Goal: Task Accomplishment & Management: Use online tool/utility

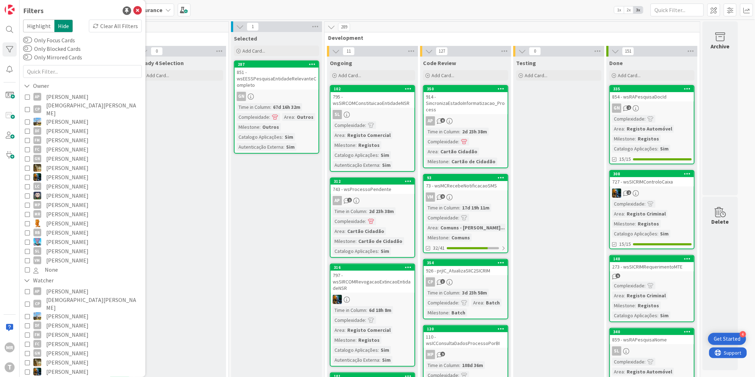
scroll to position [276, 0]
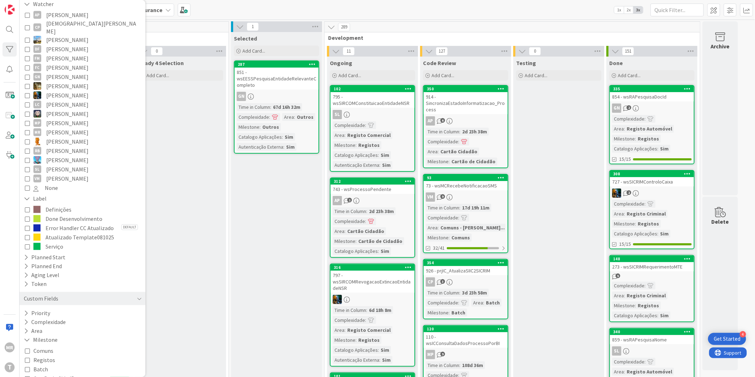
click at [42, 374] on span "Cartão de Cidadão" at bounding box center [55, 378] width 44 height 9
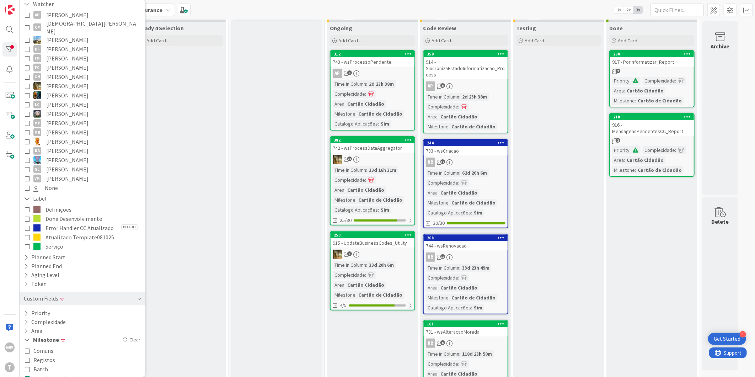
scroll to position [0, 0]
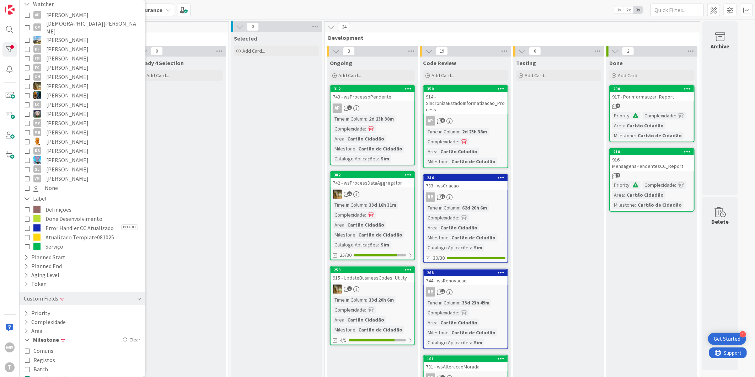
click at [51, 214] on span "Done Desenvolvimento" at bounding box center [74, 218] width 57 height 9
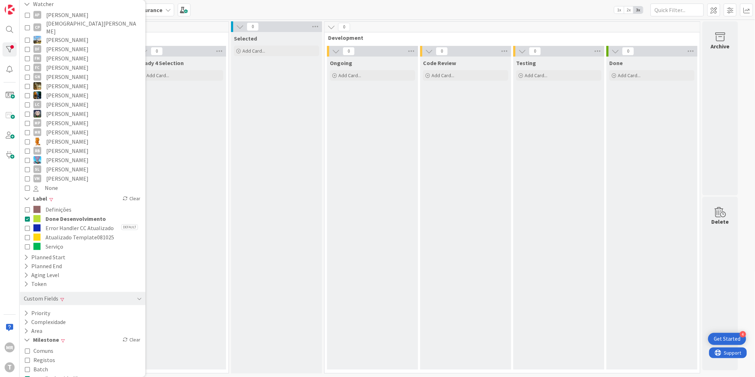
click at [50, 374] on span "Cartão de Cidadão" at bounding box center [57, 378] width 48 height 9
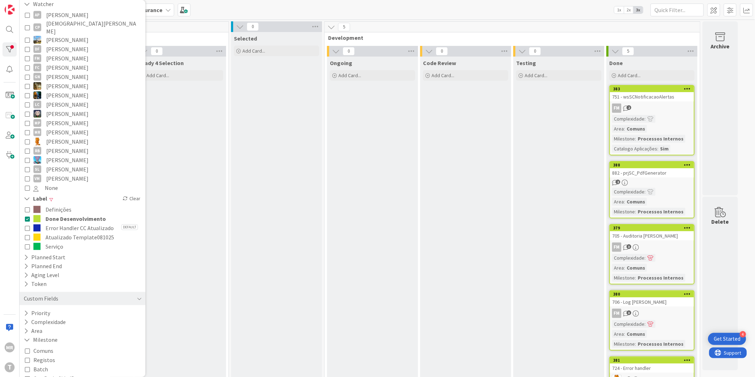
click at [74, 214] on span "Done Desenvolvimento" at bounding box center [76, 218] width 60 height 9
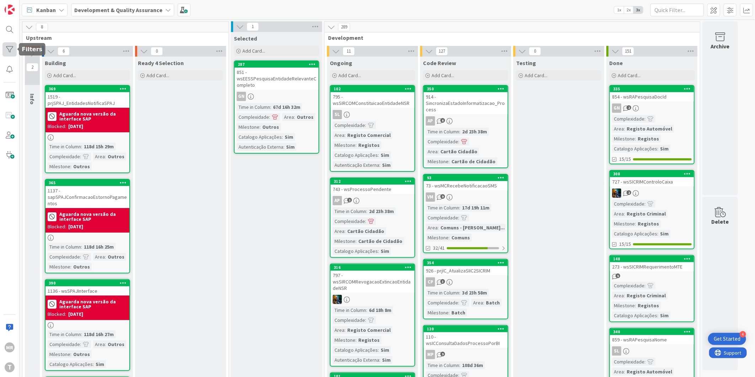
click at [8, 55] on div at bounding box center [9, 49] width 14 height 14
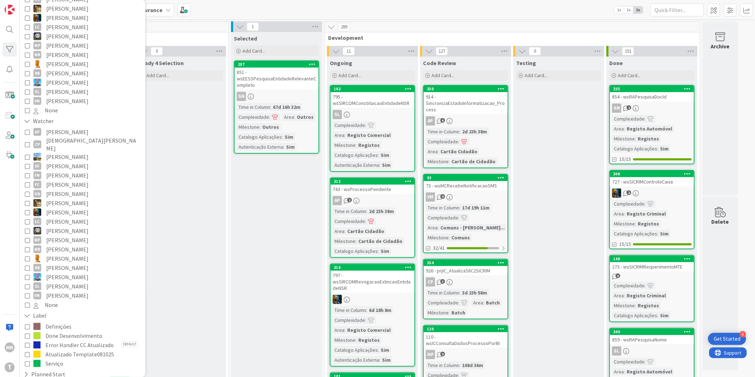
scroll to position [237, 0]
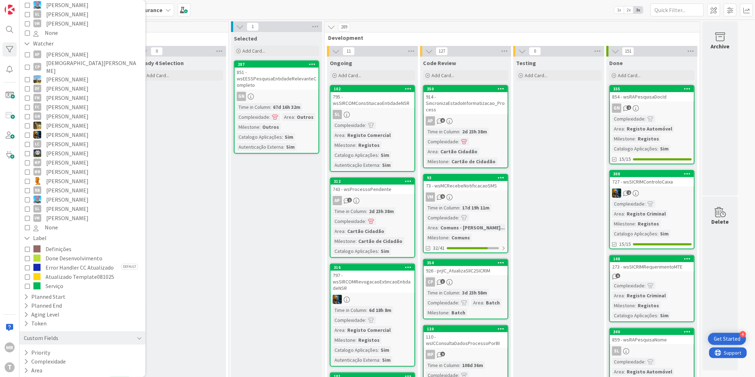
click at [58, 254] on span "Done Desenvolvimento" at bounding box center [74, 258] width 57 height 9
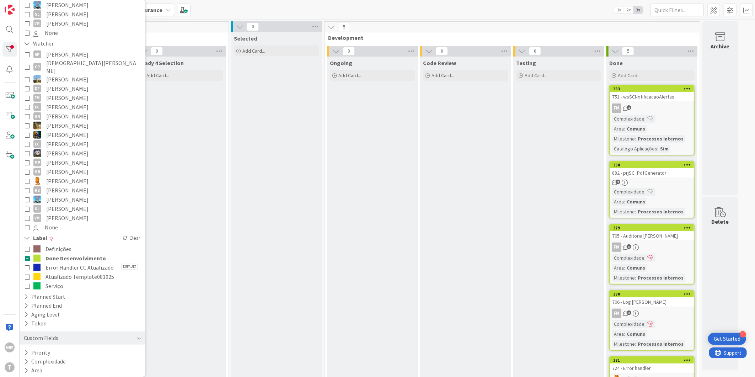
click at [50, 254] on span "Done Desenvolvimento" at bounding box center [76, 258] width 60 height 9
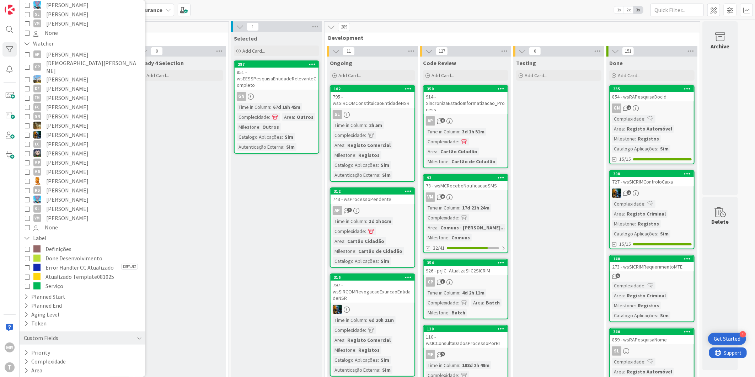
click at [81, 254] on span "Done Desenvolvimento" at bounding box center [74, 258] width 57 height 9
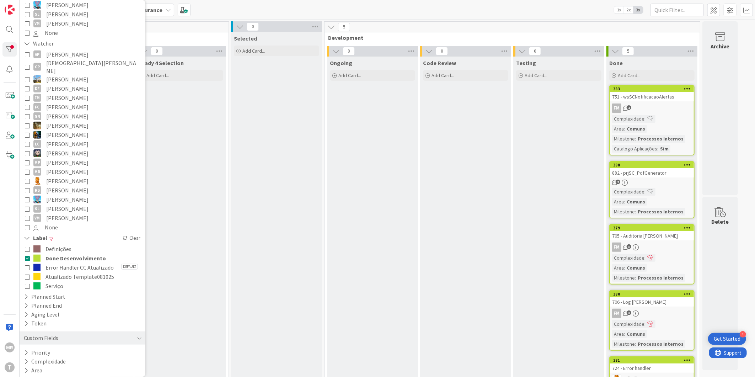
click at [80, 254] on span "Done Desenvolvimento" at bounding box center [76, 258] width 60 height 9
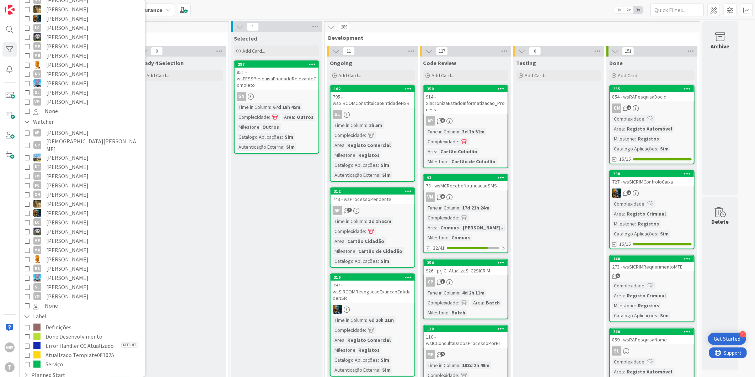
scroll to position [118, 0]
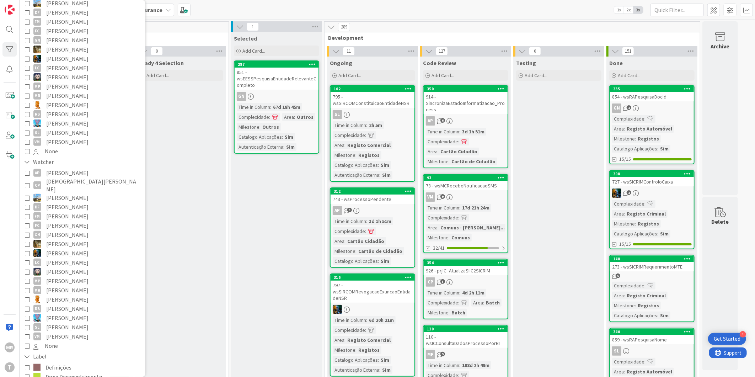
click at [59, 128] on span "[PERSON_NAME]" at bounding box center [67, 132] width 42 height 9
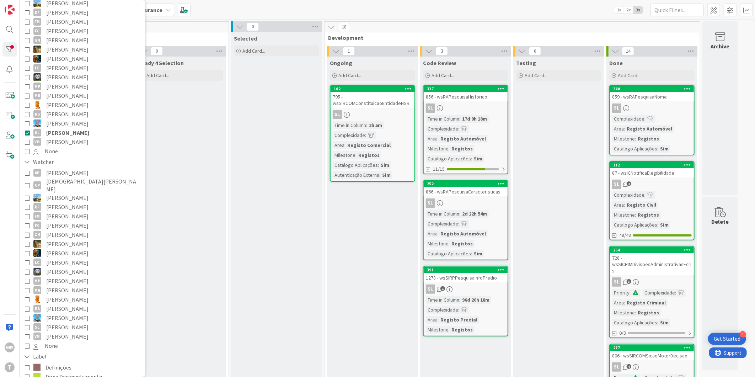
click at [72, 128] on span "[PERSON_NAME]" at bounding box center [67, 132] width 43 height 9
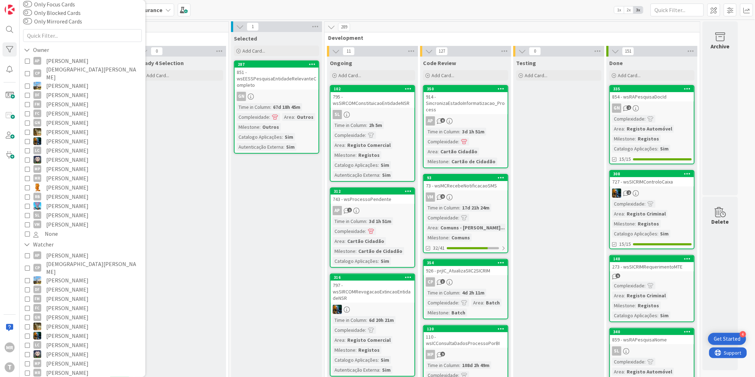
scroll to position [0, 0]
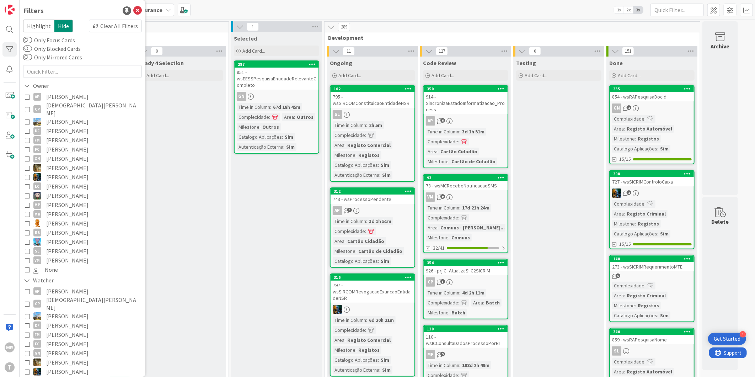
click at [76, 94] on span "[PERSON_NAME]" at bounding box center [67, 96] width 42 height 9
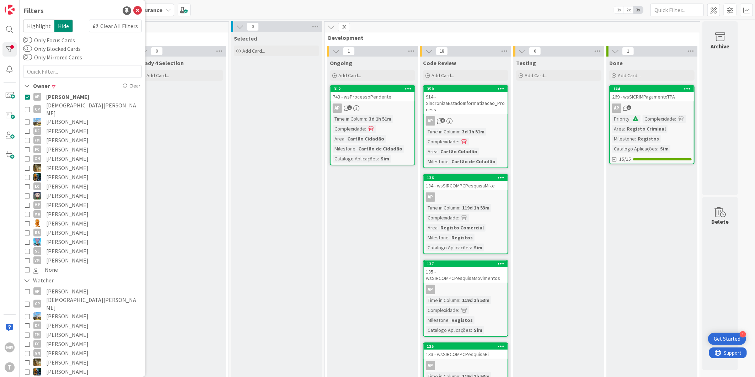
click at [25, 95] on icon at bounding box center [27, 96] width 5 height 5
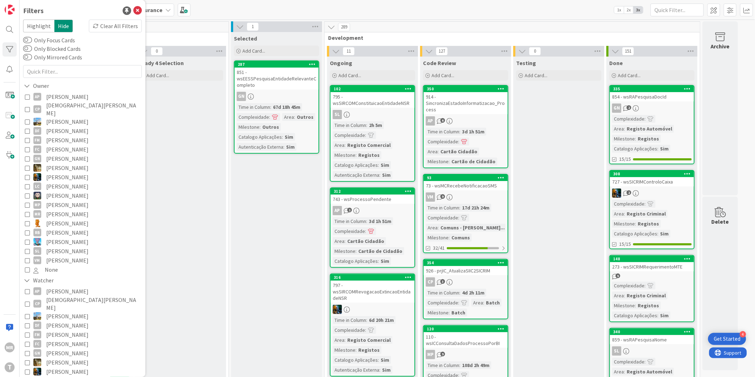
click at [65, 154] on span "[PERSON_NAME]" at bounding box center [67, 158] width 42 height 9
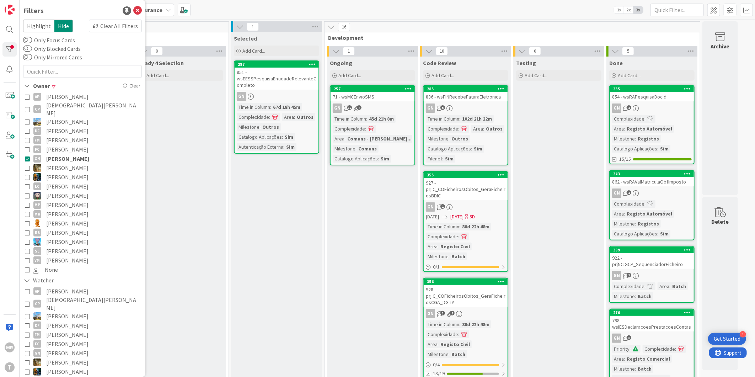
click at [65, 154] on span "[PERSON_NAME]" at bounding box center [67, 158] width 43 height 9
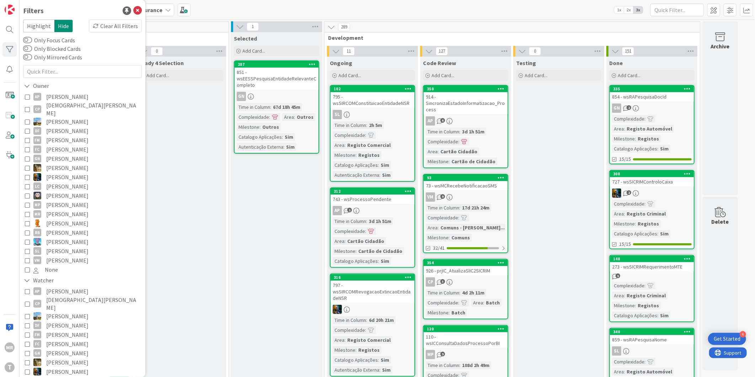
click at [65, 172] on span "[PERSON_NAME]" at bounding box center [67, 176] width 42 height 9
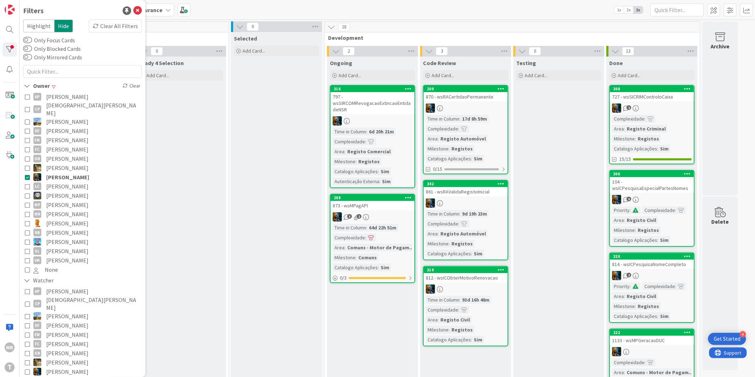
click at [65, 172] on span "[PERSON_NAME]" at bounding box center [67, 176] width 43 height 9
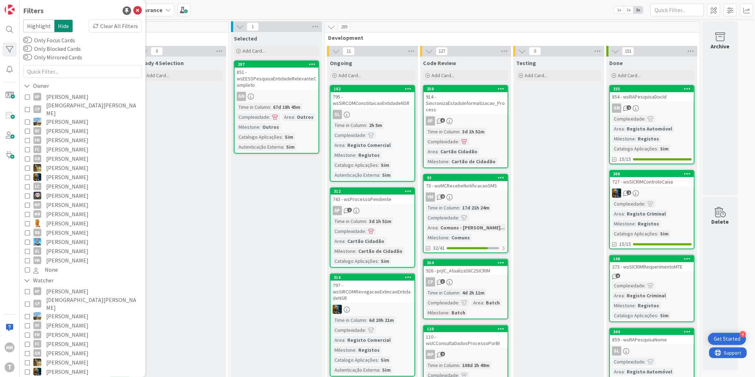
click at [66, 172] on span "[PERSON_NAME]" at bounding box center [67, 176] width 42 height 9
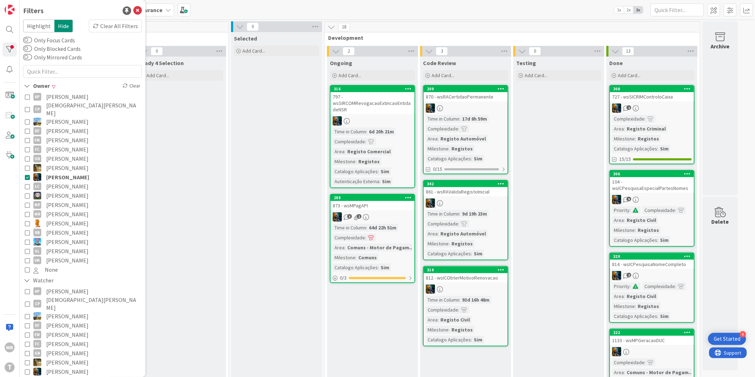
click at [68, 172] on span "[PERSON_NAME]" at bounding box center [67, 176] width 43 height 9
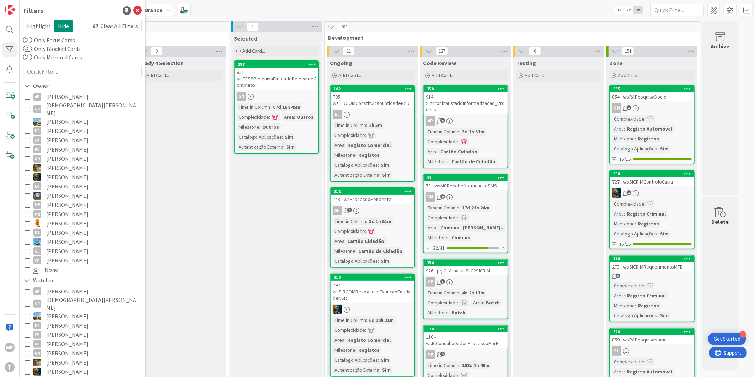
click at [75, 154] on span "[PERSON_NAME]" at bounding box center [67, 158] width 42 height 9
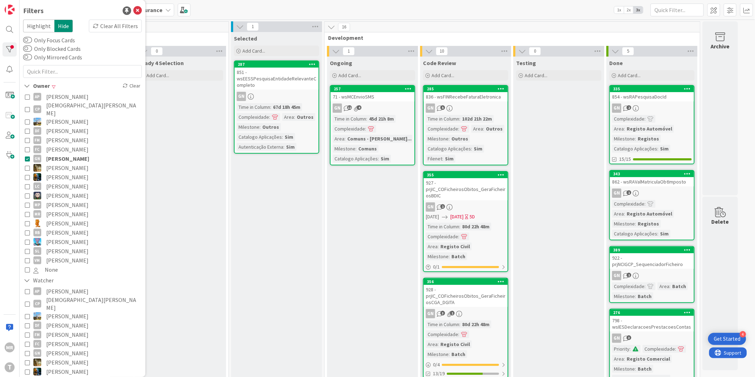
click at [75, 154] on span "[PERSON_NAME]" at bounding box center [67, 158] width 43 height 9
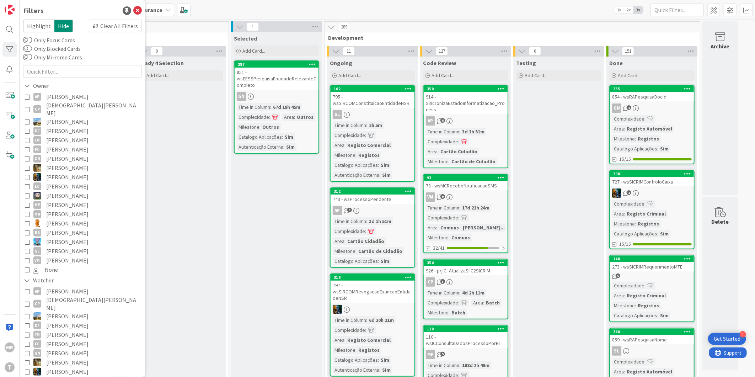
click at [63, 191] on span "[PERSON_NAME]" at bounding box center [67, 195] width 42 height 9
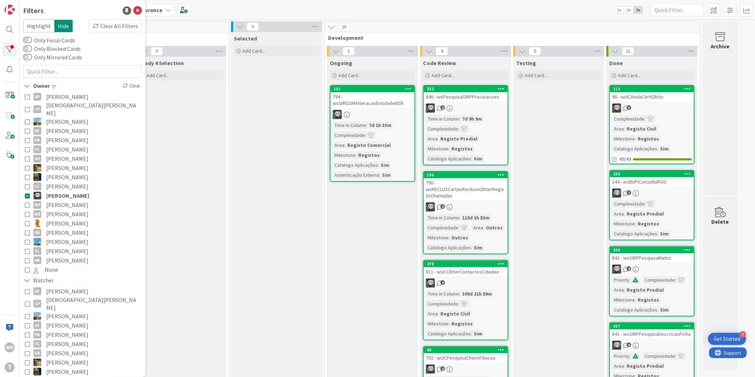
click at [68, 200] on span "[PERSON_NAME]" at bounding box center [67, 204] width 42 height 9
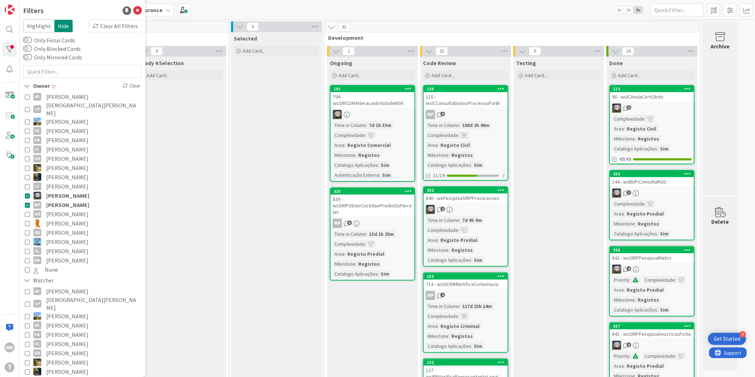
click at [73, 191] on span "[PERSON_NAME]" at bounding box center [67, 195] width 43 height 9
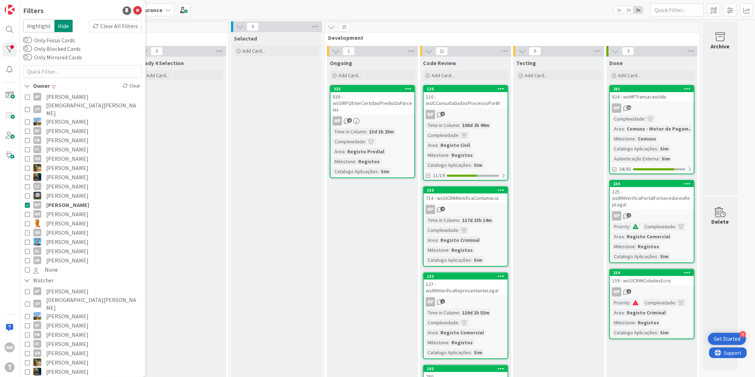
click at [71, 154] on span "[PERSON_NAME]" at bounding box center [67, 158] width 42 height 9
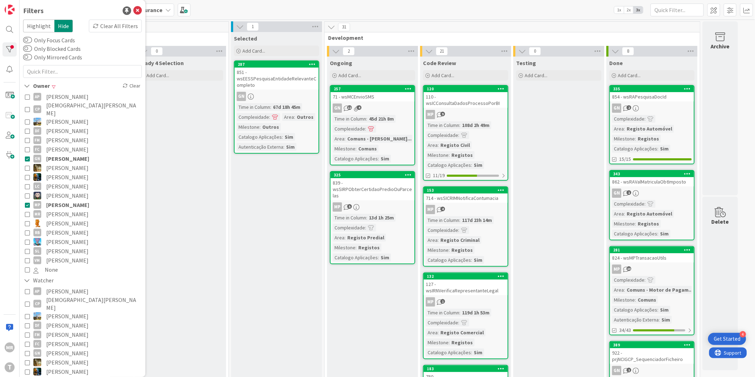
click at [68, 200] on span "[PERSON_NAME]" at bounding box center [67, 204] width 43 height 9
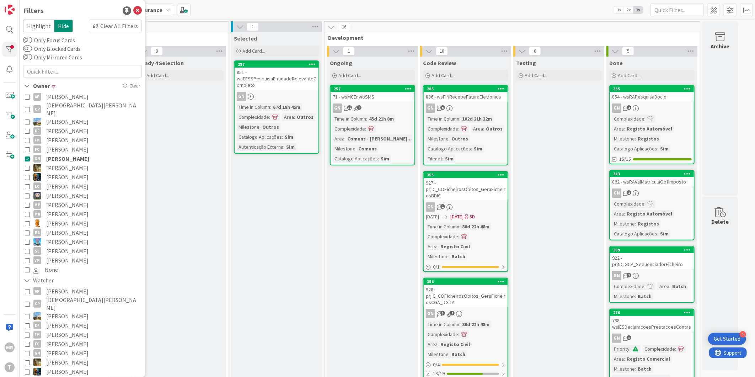
click at [70, 154] on span "[PERSON_NAME]" at bounding box center [67, 158] width 43 height 9
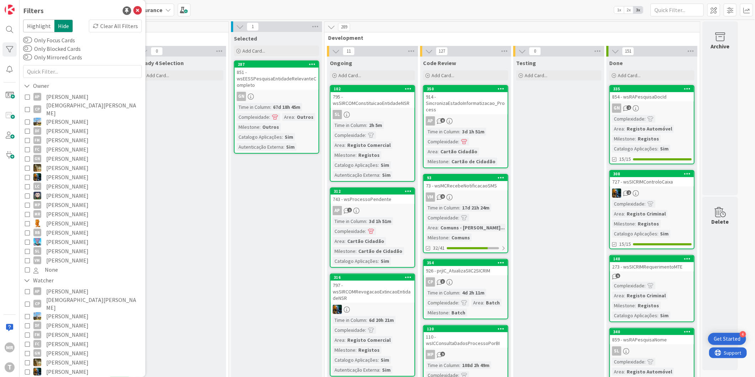
click at [67, 155] on span "[PERSON_NAME]" at bounding box center [67, 158] width 42 height 9
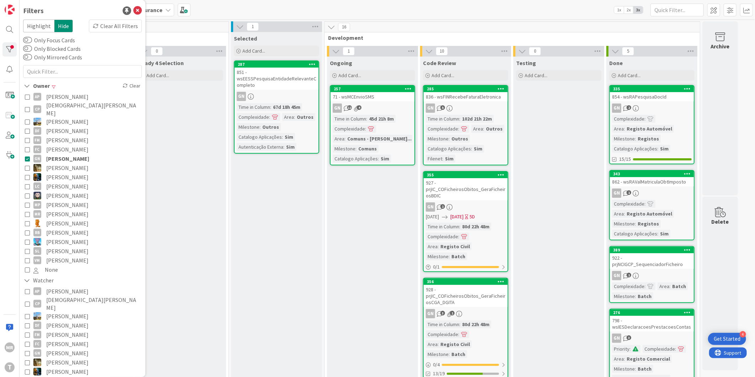
click at [61, 154] on span "[PERSON_NAME]" at bounding box center [67, 158] width 43 height 9
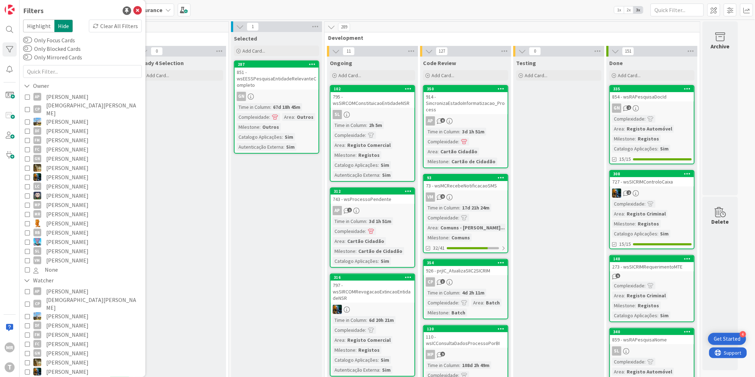
click at [65, 200] on span "[PERSON_NAME]" at bounding box center [67, 204] width 42 height 9
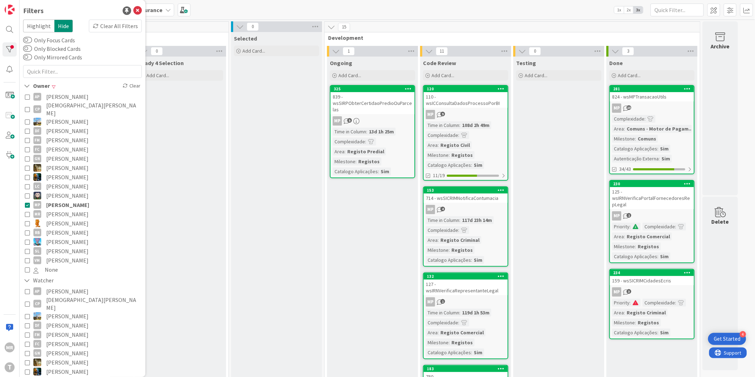
click at [68, 200] on span "[PERSON_NAME]" at bounding box center [67, 204] width 43 height 9
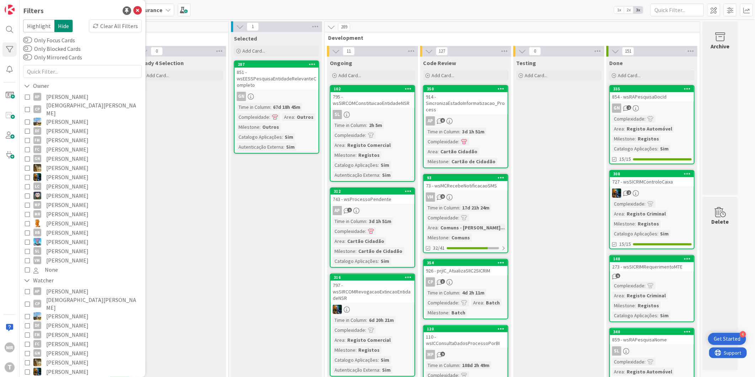
click at [68, 200] on span "[PERSON_NAME]" at bounding box center [67, 204] width 42 height 9
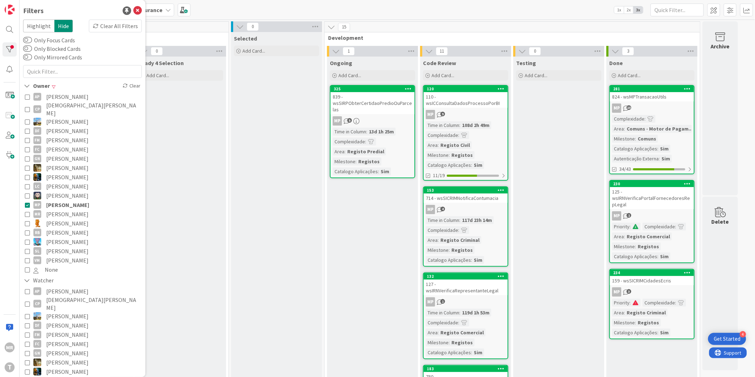
click at [68, 200] on span "[PERSON_NAME]" at bounding box center [67, 204] width 43 height 9
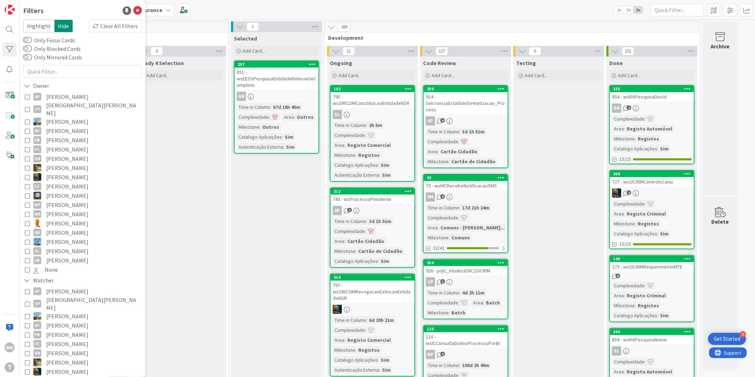
click at [75, 163] on span "[PERSON_NAME]" at bounding box center [67, 167] width 42 height 9
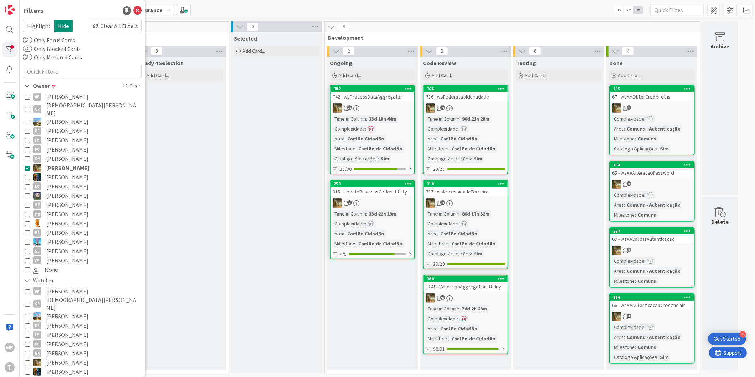
click at [225, 159] on div "Ready 4 Selection Add Card..." at bounding box center [180, 213] width 91 height 313
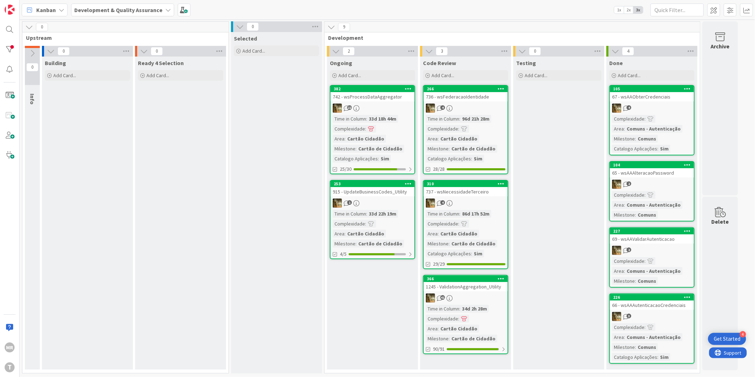
drag, startPoint x: 160, startPoint y: 232, endPoint x: 89, endPoint y: 208, distance: 75.2
click at [160, 232] on div "Ready 4 Selection Add Card..." at bounding box center [180, 213] width 91 height 313
click at [10, 49] on div at bounding box center [9, 49] width 14 height 14
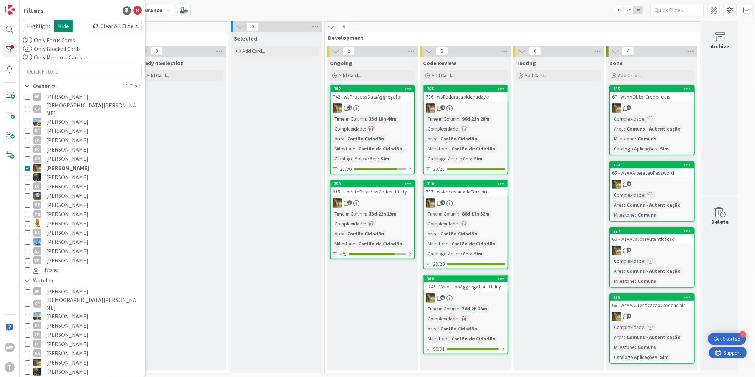
click at [59, 163] on span "[PERSON_NAME]" at bounding box center [67, 167] width 43 height 9
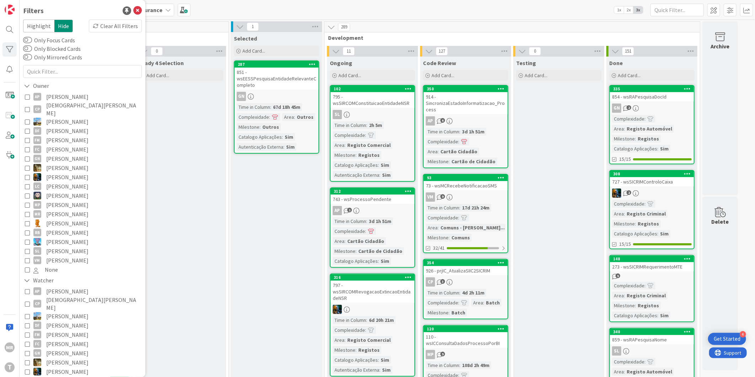
click at [66, 172] on span "[PERSON_NAME]" at bounding box center [67, 176] width 42 height 9
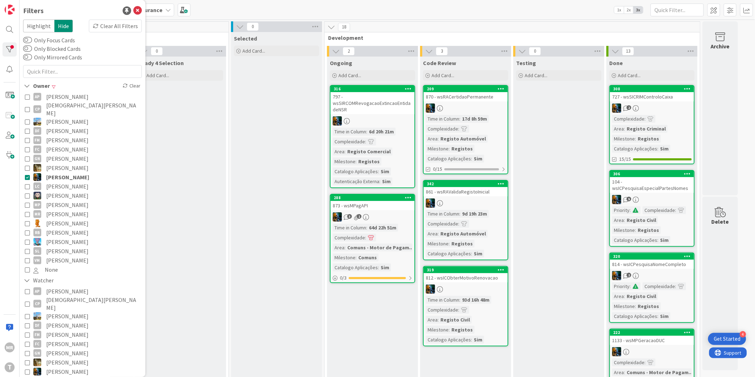
click at [66, 182] on span "[PERSON_NAME]" at bounding box center [67, 186] width 42 height 9
click at [66, 172] on span "[PERSON_NAME]" at bounding box center [67, 176] width 43 height 9
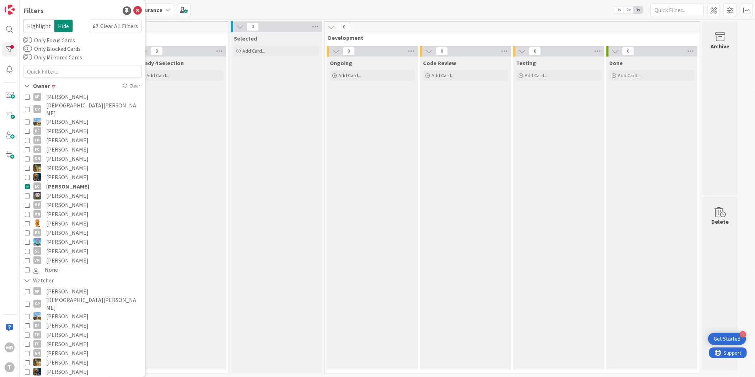
click at [68, 182] on span "[PERSON_NAME]" at bounding box center [67, 186] width 43 height 9
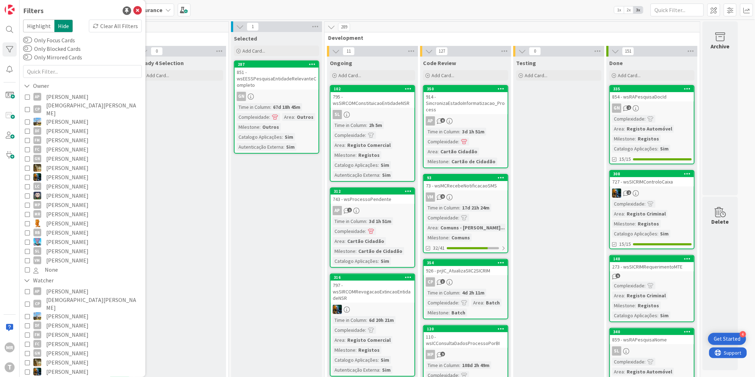
click at [69, 191] on span "[PERSON_NAME]" at bounding box center [67, 195] width 42 height 9
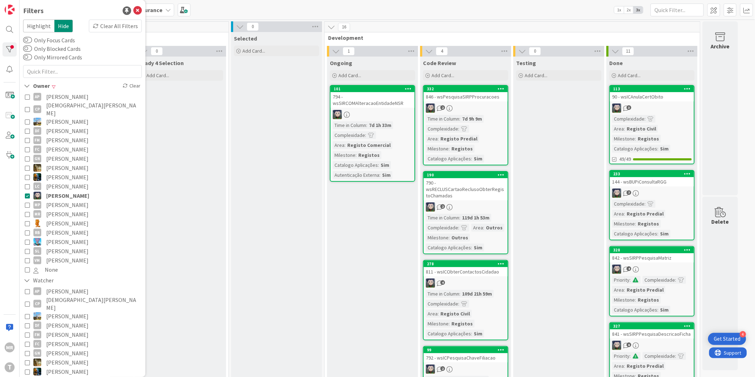
click at [69, 191] on span "[PERSON_NAME]" at bounding box center [67, 195] width 43 height 9
